Goal: Check status: Check status

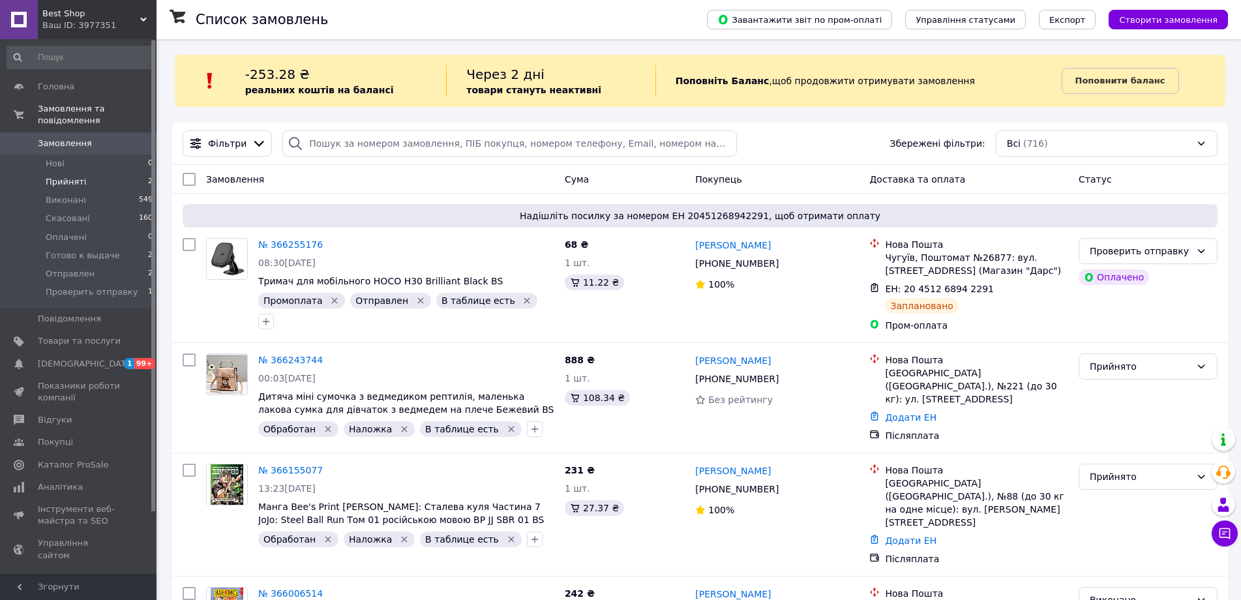
drag, startPoint x: 62, startPoint y: 175, endPoint x: 80, endPoint y: 173, distance: 17.7
click at [62, 176] on span "Прийняті" at bounding box center [66, 182] width 40 height 12
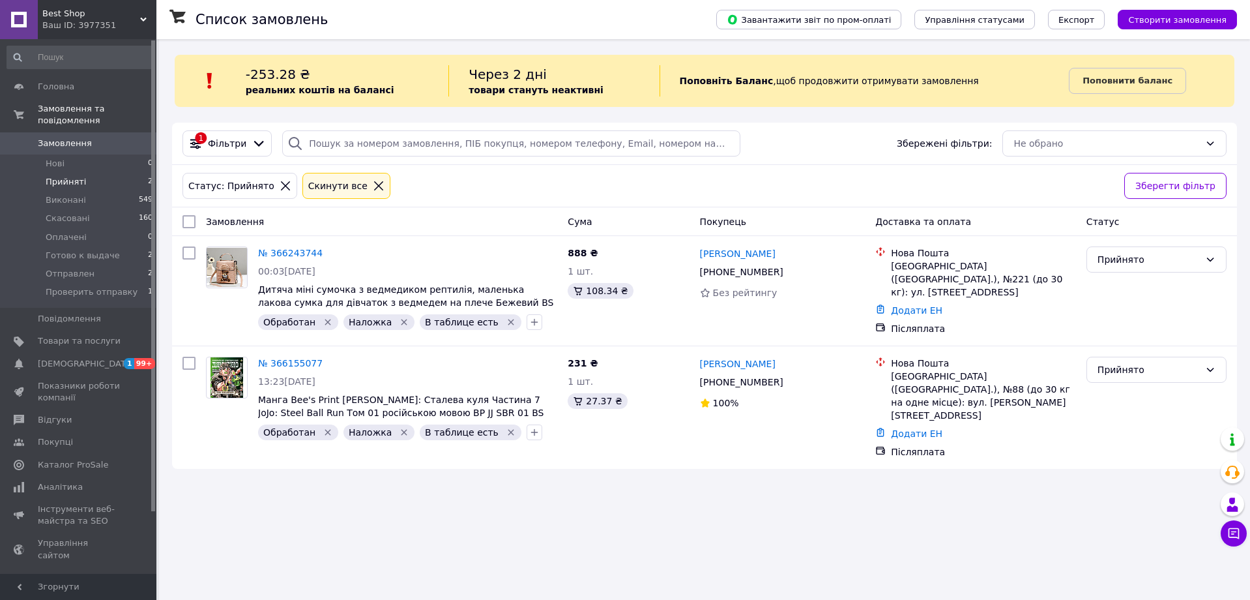
click at [320, 187] on div "Cкинути все" at bounding box center [338, 186] width 65 height 14
